Goal: Task Accomplishment & Management: Manage account settings

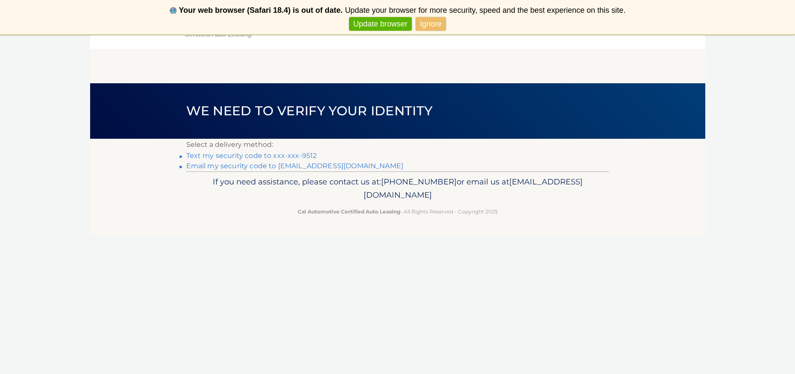
click at [230, 153] on link "Text my security code to xxx-xxx-9512" at bounding box center [251, 156] width 131 height 8
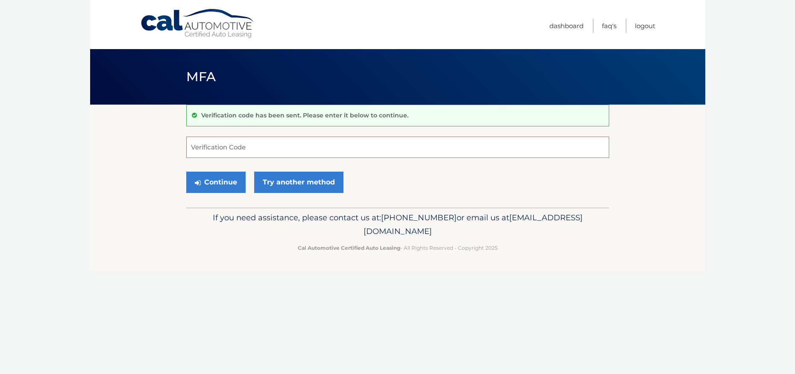
click at [211, 149] on input "Verification Code" at bounding box center [397, 147] width 423 height 21
type input "585672"
click at [215, 182] on button "Continue" at bounding box center [215, 182] width 59 height 21
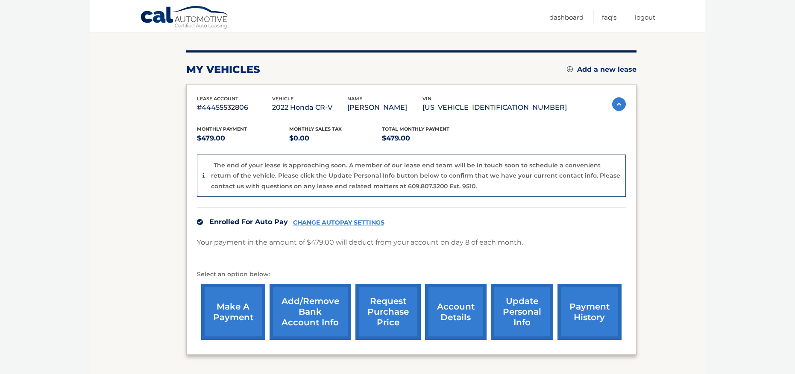
scroll to position [94, 0]
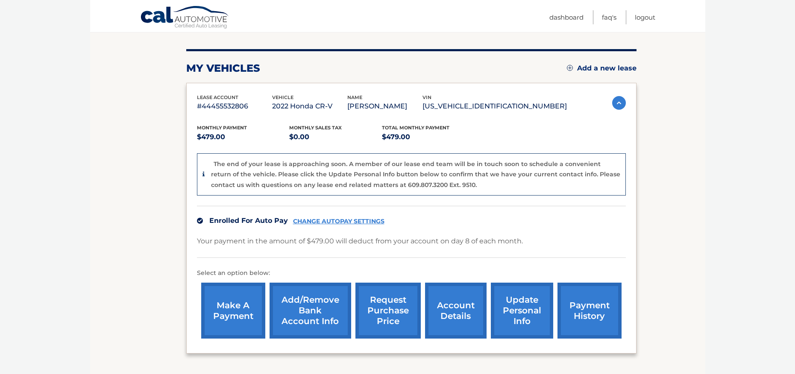
click at [447, 306] on link "account details" at bounding box center [456, 311] width 62 height 56
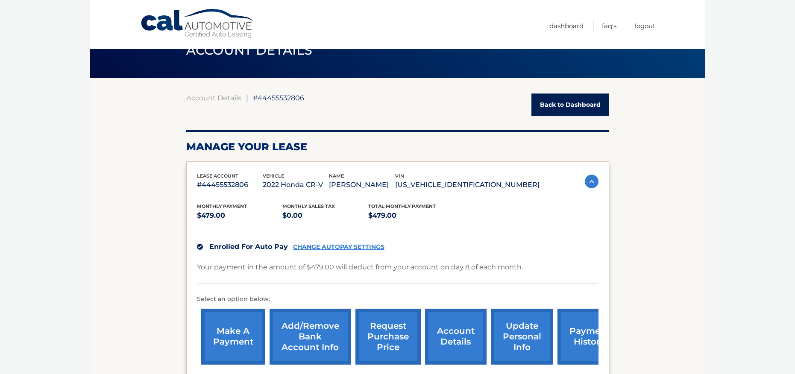
scroll to position [27, 0]
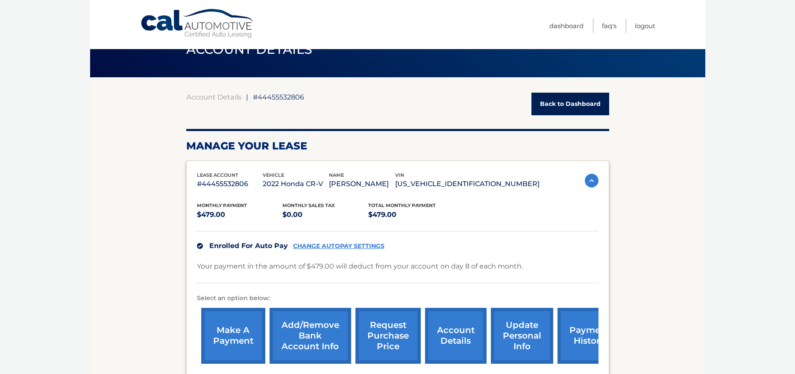
click at [504, 334] on link "update personal info" at bounding box center [522, 336] width 62 height 56
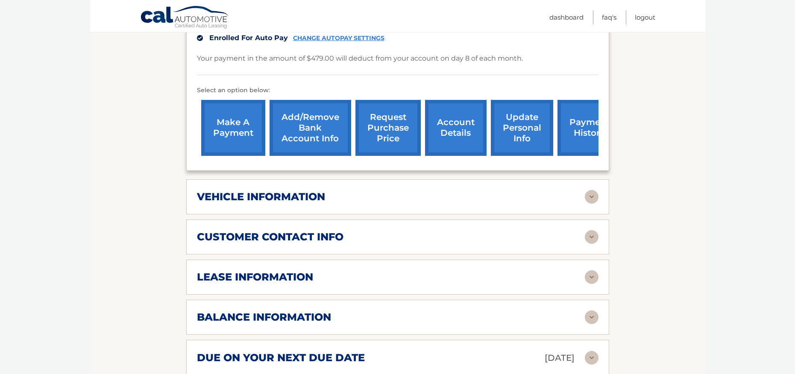
scroll to position [237, 0]
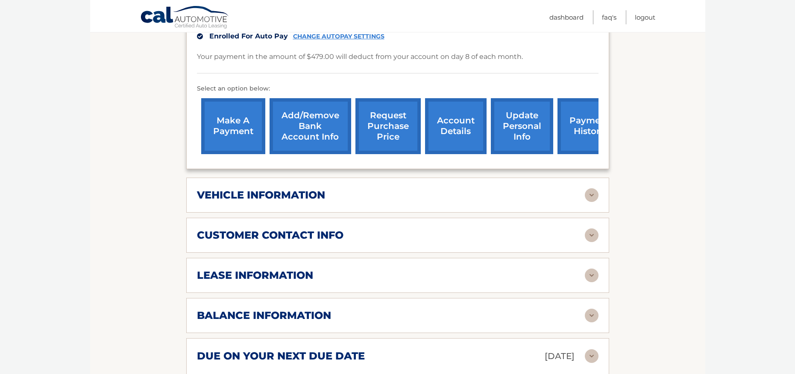
click at [583, 271] on div "lease information" at bounding box center [391, 275] width 388 height 13
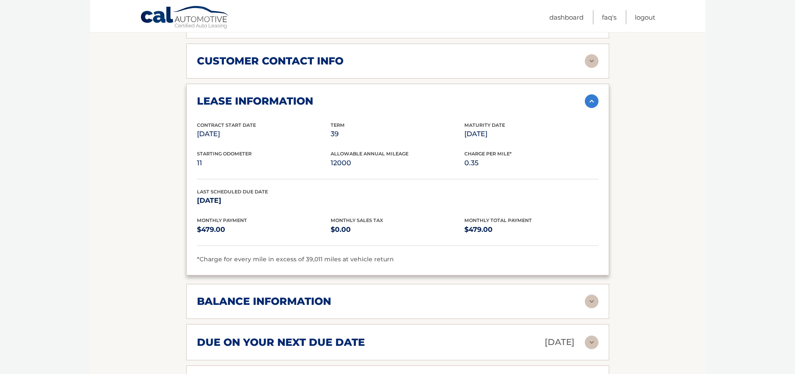
scroll to position [413, 0]
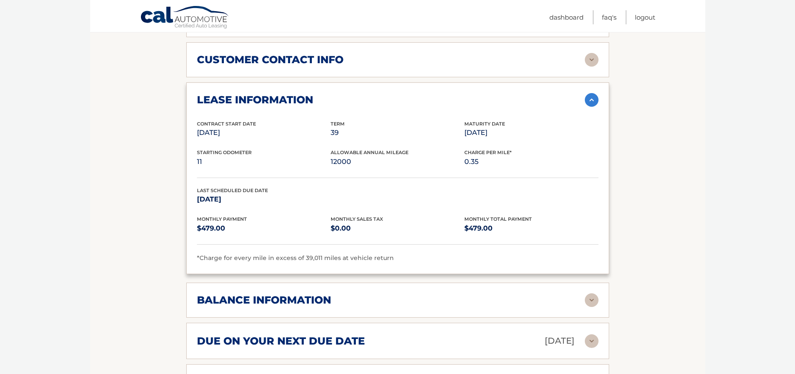
click at [589, 299] on img at bounding box center [592, 301] width 14 height 14
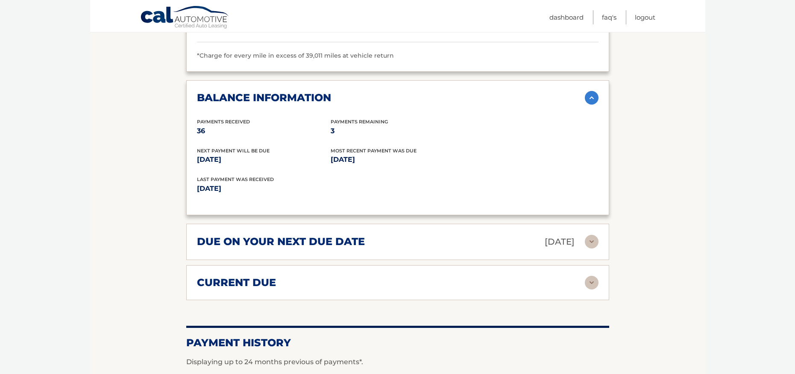
scroll to position [619, 0]
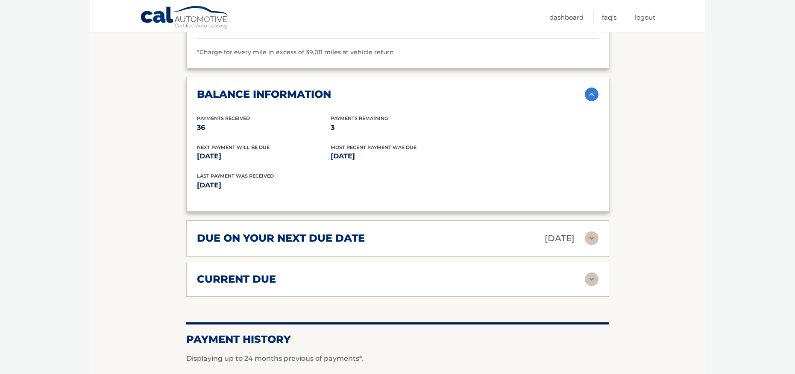
click at [589, 232] on img at bounding box center [592, 239] width 14 height 14
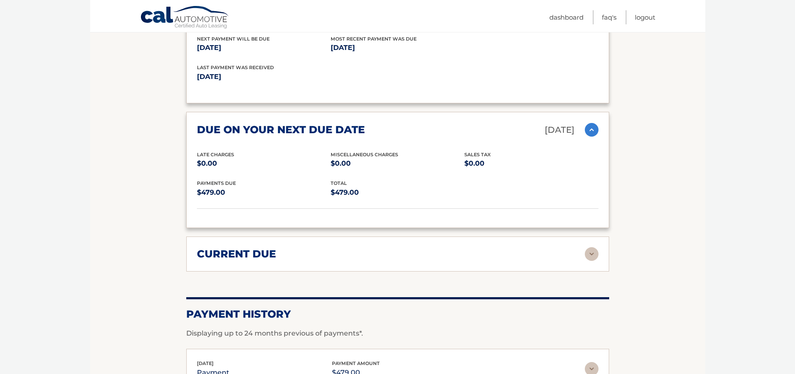
scroll to position [728, 0]
click at [583, 250] on div "current due" at bounding box center [391, 253] width 388 height 13
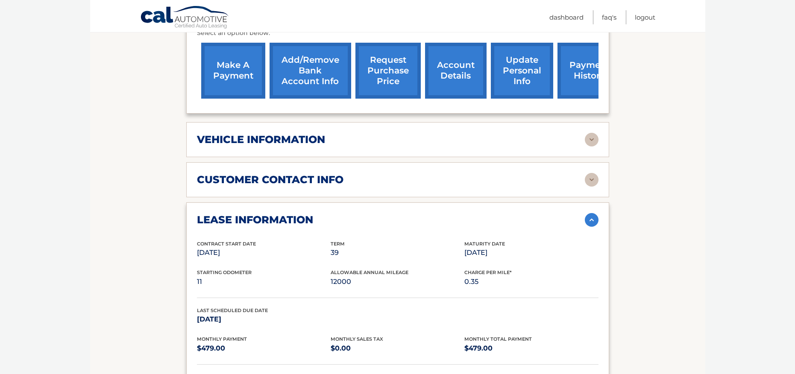
scroll to position [294, 0]
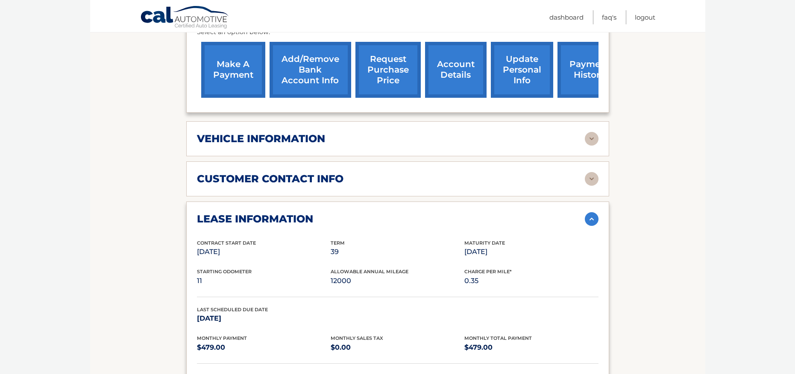
click at [331, 75] on link "Add/Remove bank account info" at bounding box center [311, 70] width 82 height 56
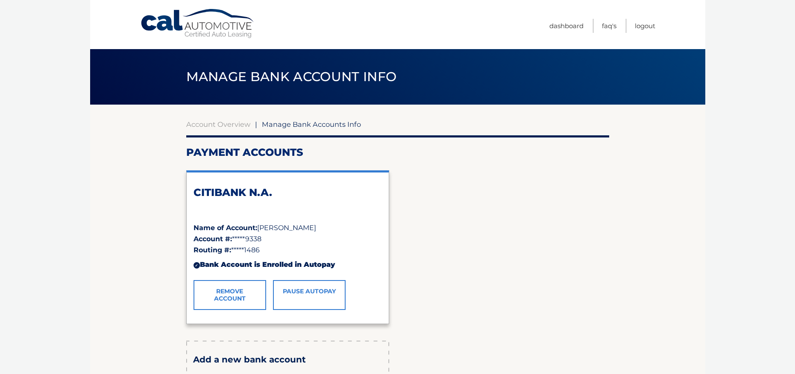
click at [224, 295] on link "Remove Account" at bounding box center [230, 295] width 73 height 30
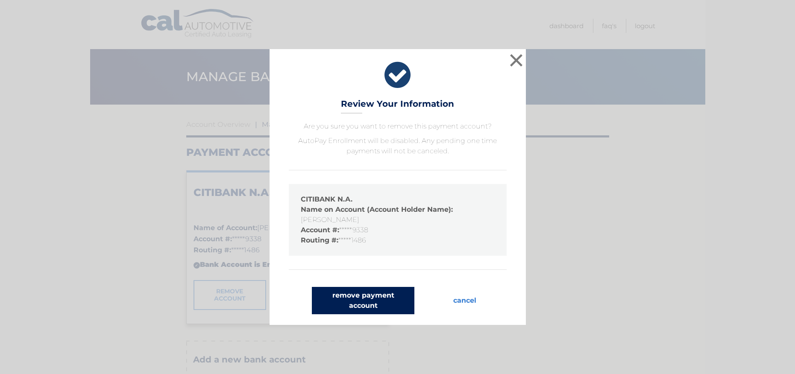
click at [389, 301] on button "remove payment account" at bounding box center [363, 300] width 103 height 27
click at [365, 301] on button "remove payment account" at bounding box center [363, 300] width 103 height 27
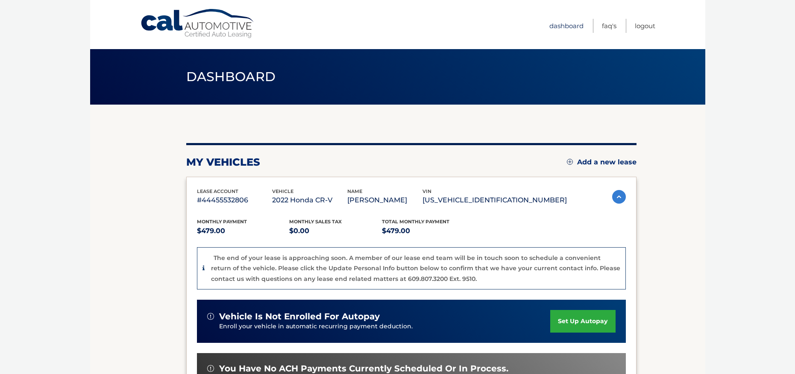
click at [572, 23] on link "Dashboard" at bounding box center [567, 26] width 34 height 14
